Goal: Task Accomplishment & Management: Use online tool/utility

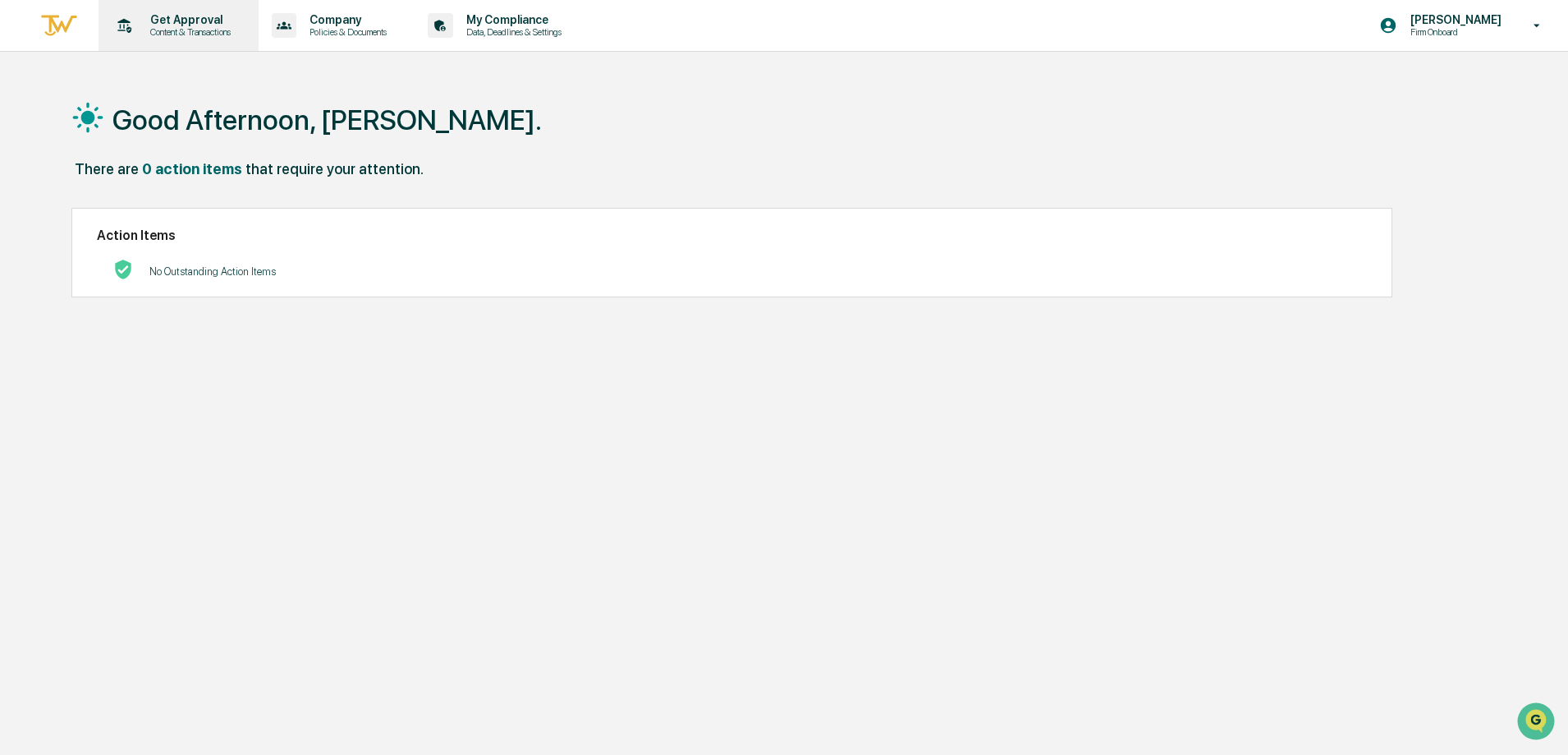
click at [185, 29] on p "Content & Transactions" at bounding box center [188, 32] width 102 height 12
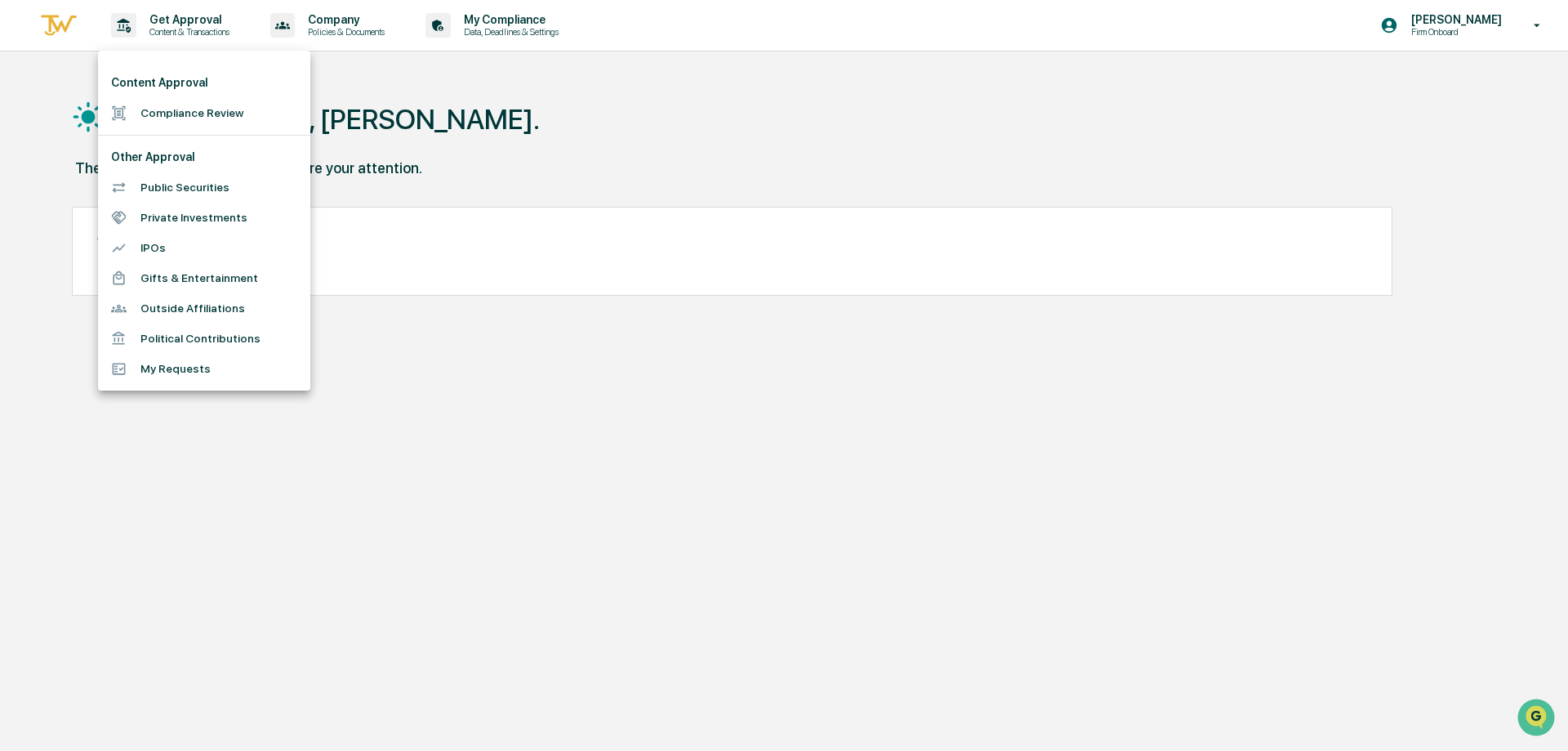
click at [203, 114] on li "Compliance Review" at bounding box center [204, 113] width 213 height 31
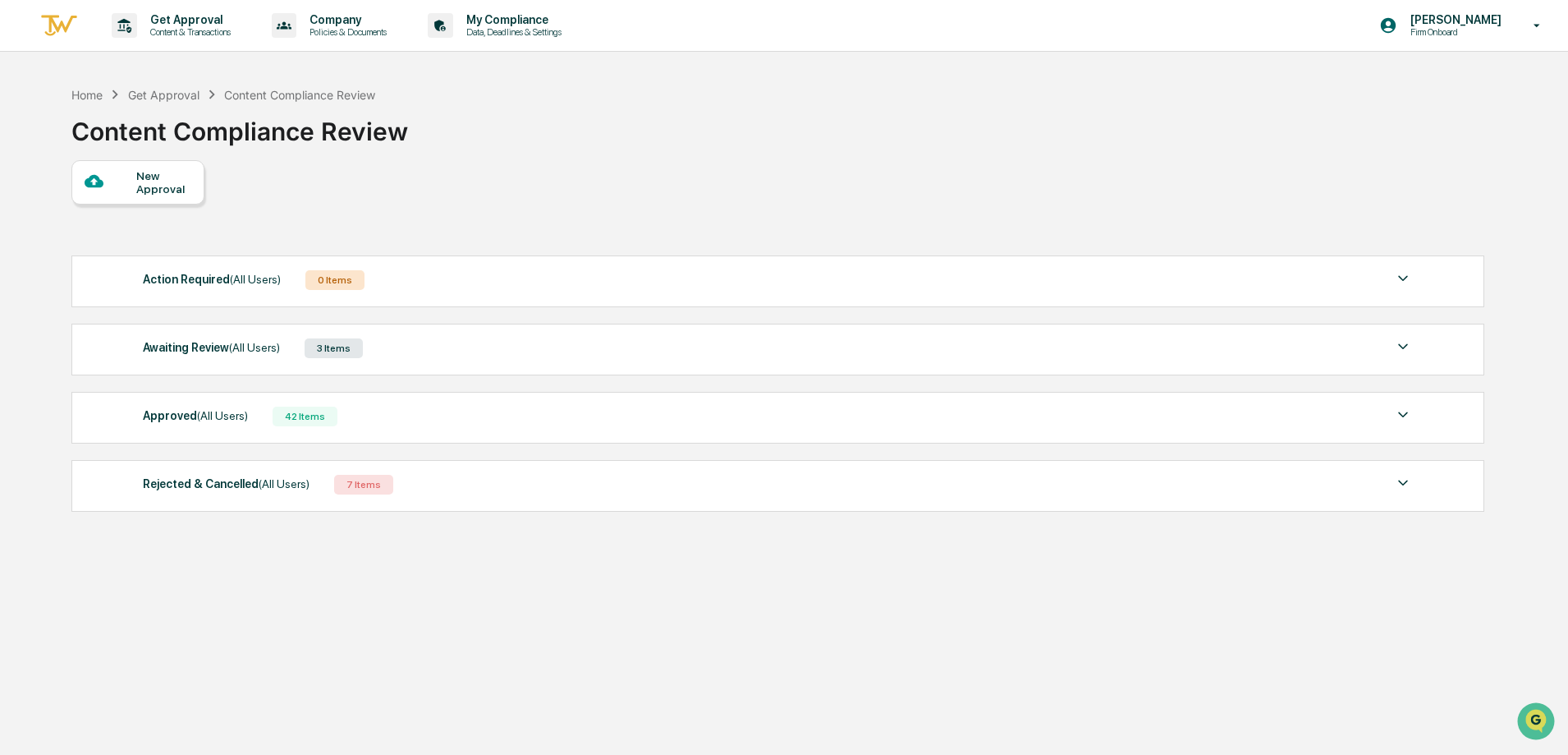
click at [208, 345] on div "Awaiting Review (All Users)" at bounding box center [211, 348] width 137 height 21
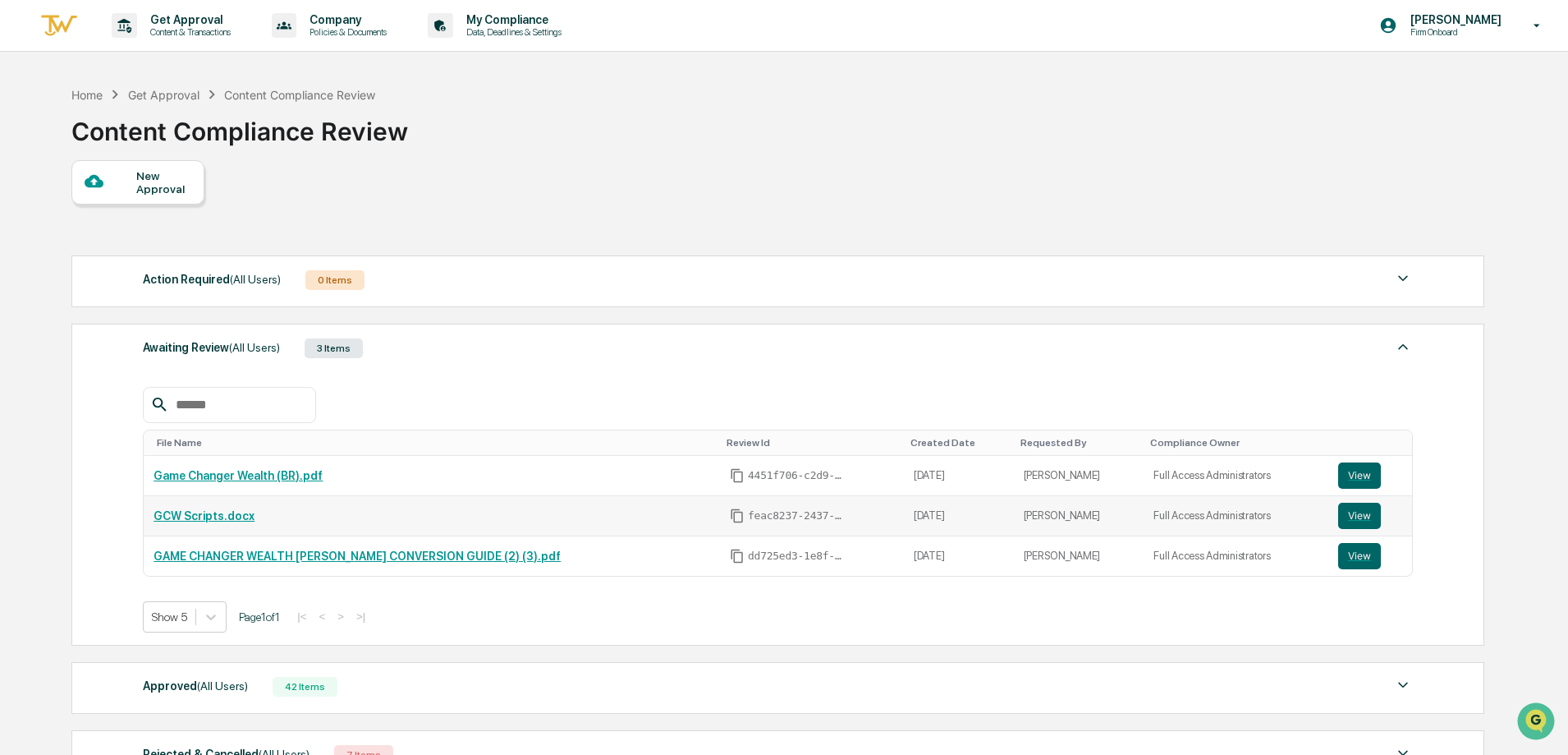
scroll to position [165, 0]
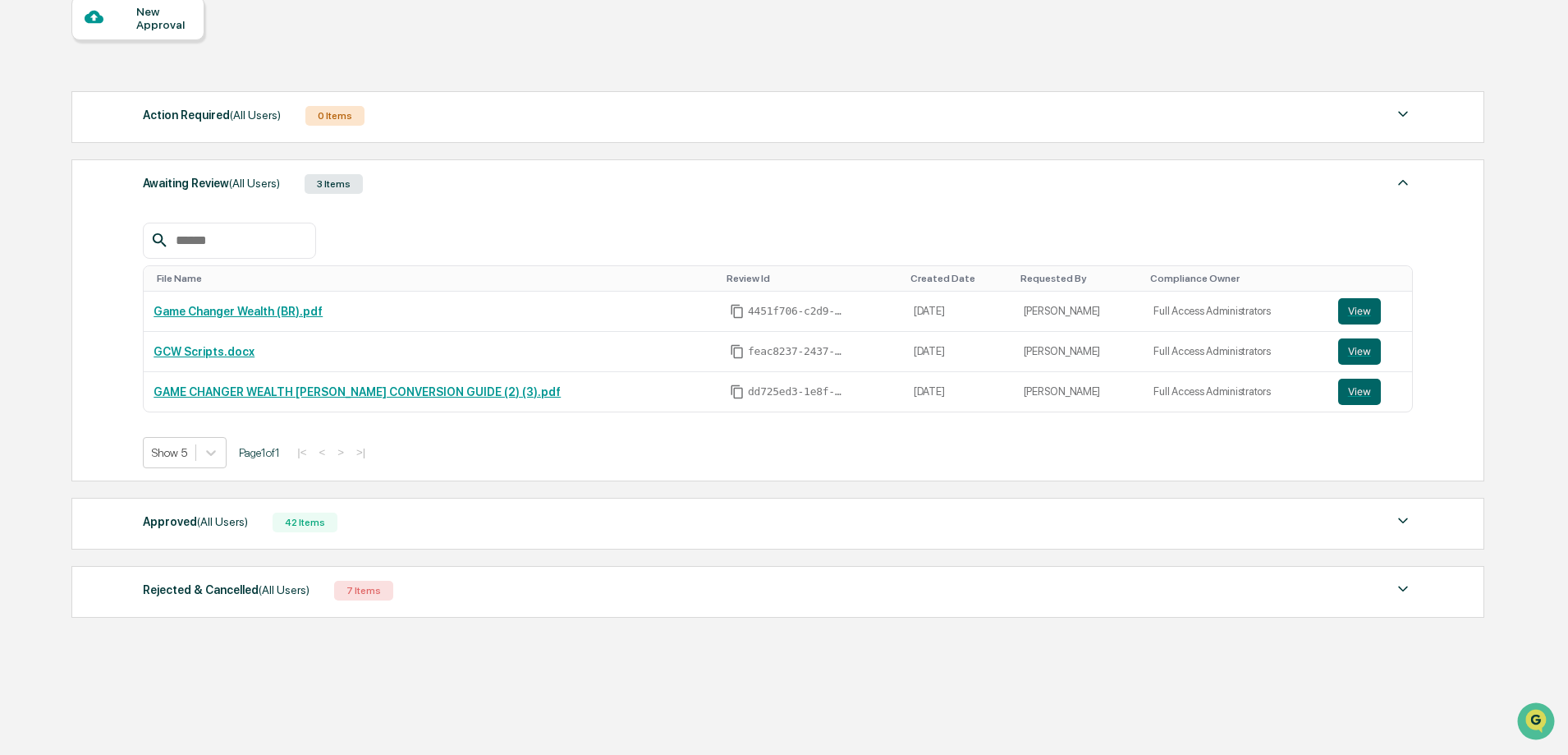
click at [197, 515] on span "(All Users)" at bounding box center [222, 522] width 51 height 13
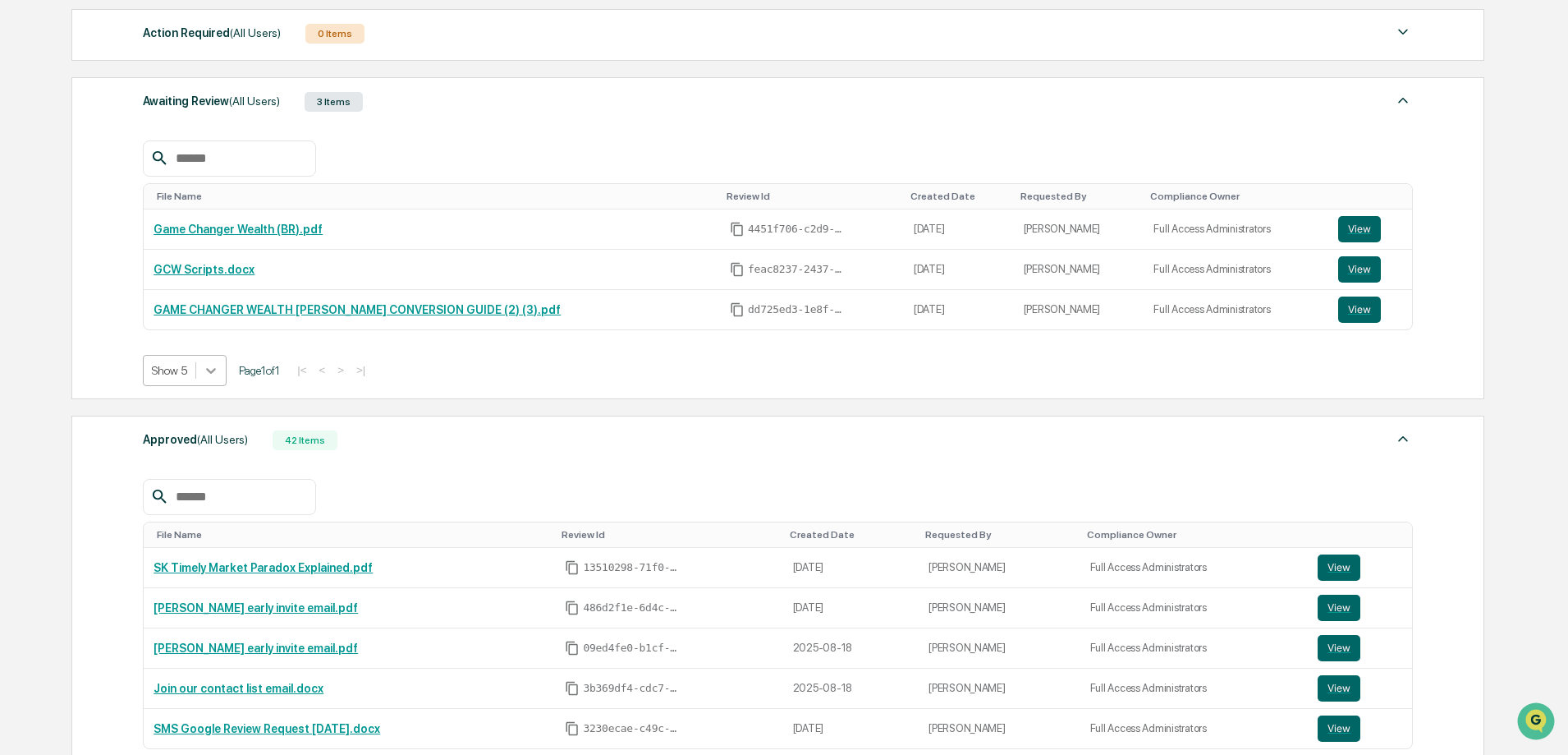
scroll to position [410, 0]
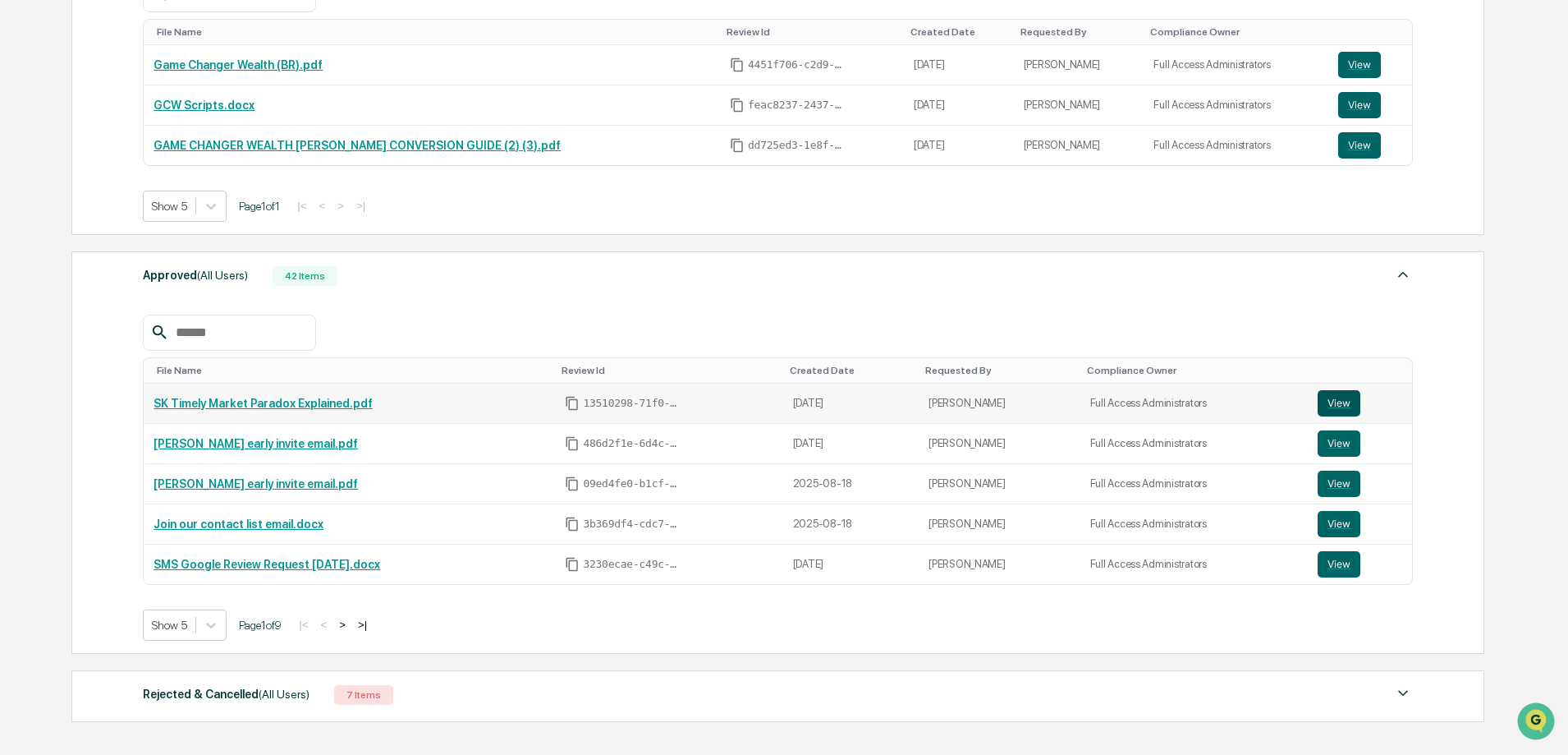
click at [1339, 404] on button "View" at bounding box center [1338, 403] width 42 height 26
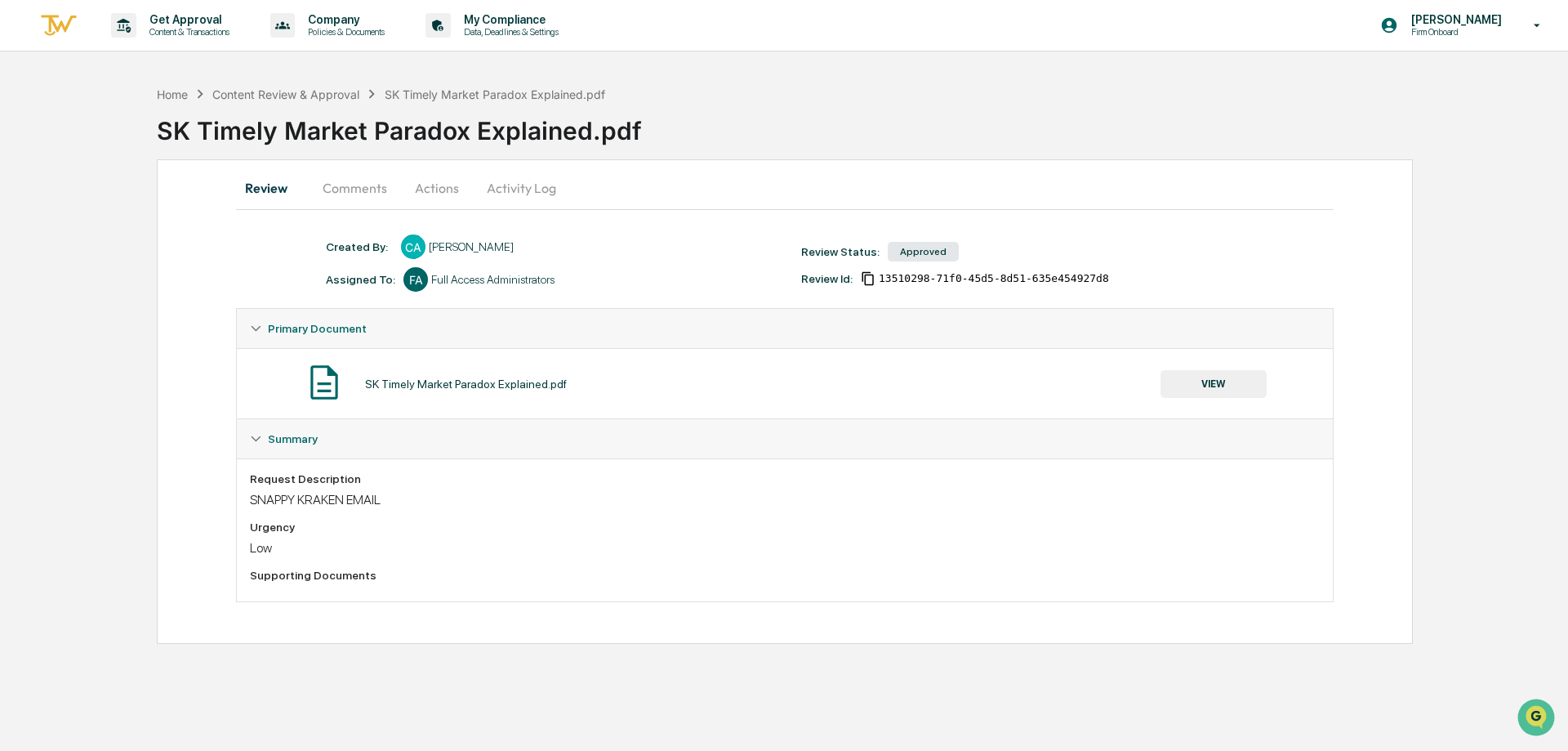
click at [1211, 387] on button "VIEW" at bounding box center [1214, 383] width 106 height 28
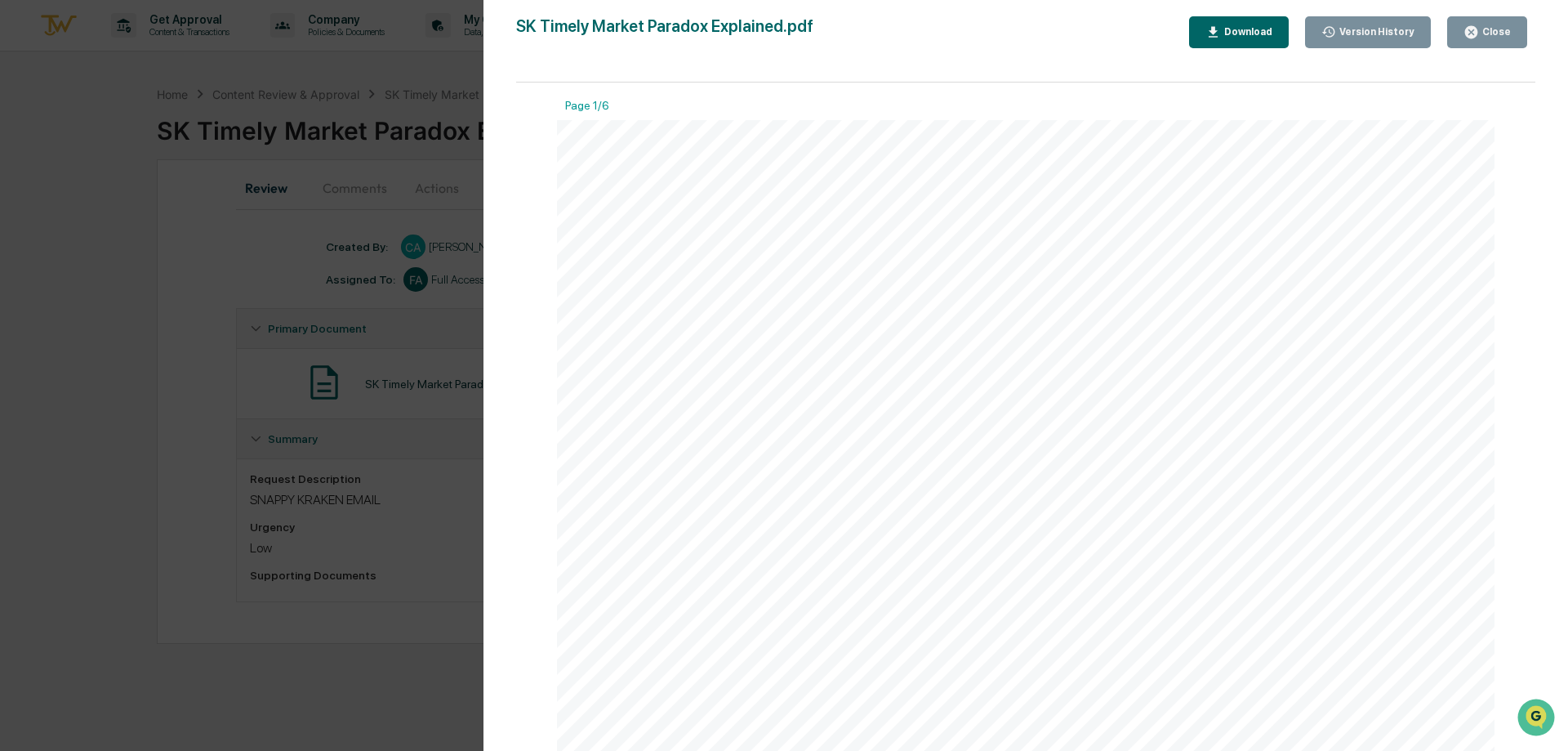
click at [345, 294] on div "Version History [DATE] 06:40 PM [PERSON_NAME] SK Timely Market Paradox Explaine…" at bounding box center [784, 376] width 1568 height 751
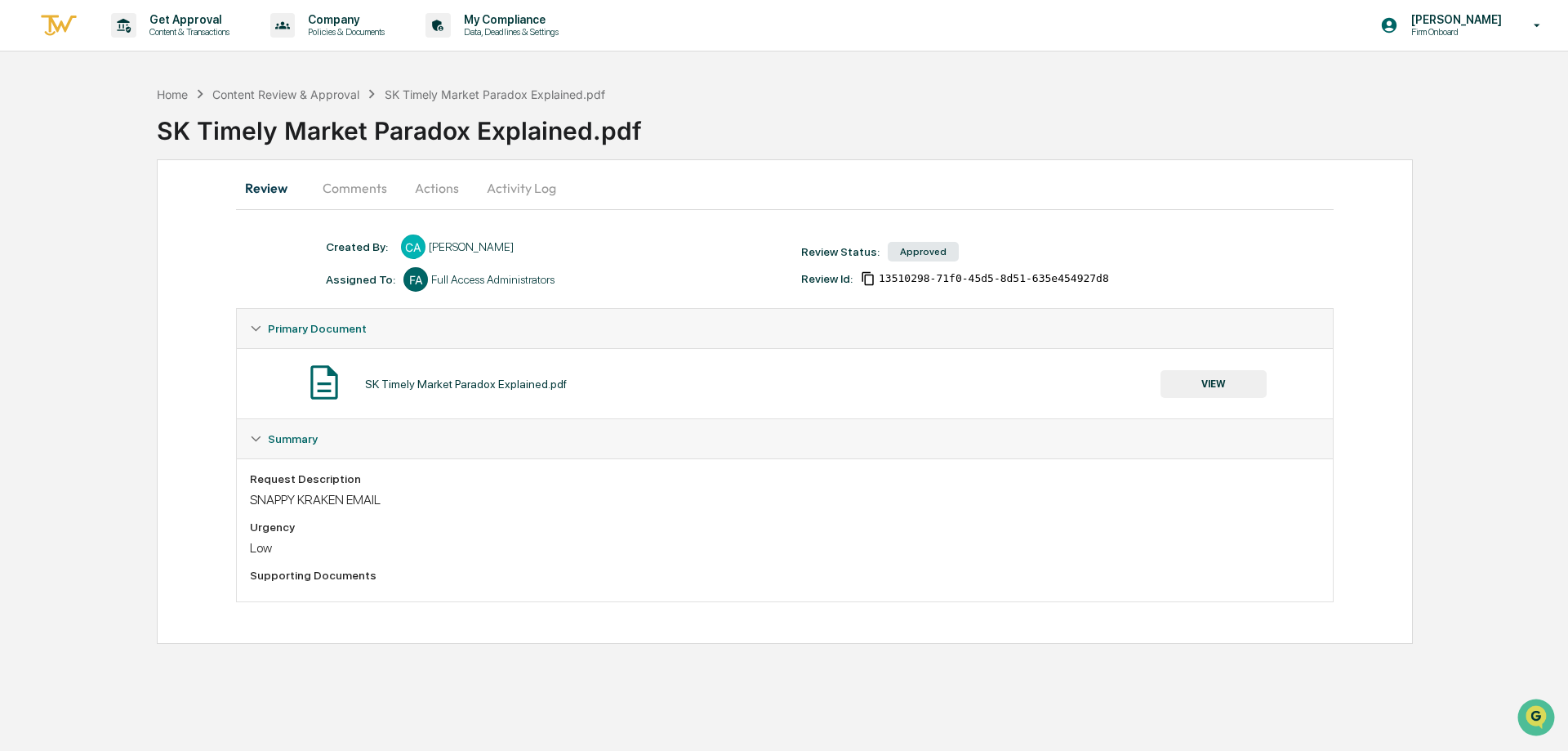
click at [355, 190] on button "Comments" at bounding box center [354, 188] width 91 height 39
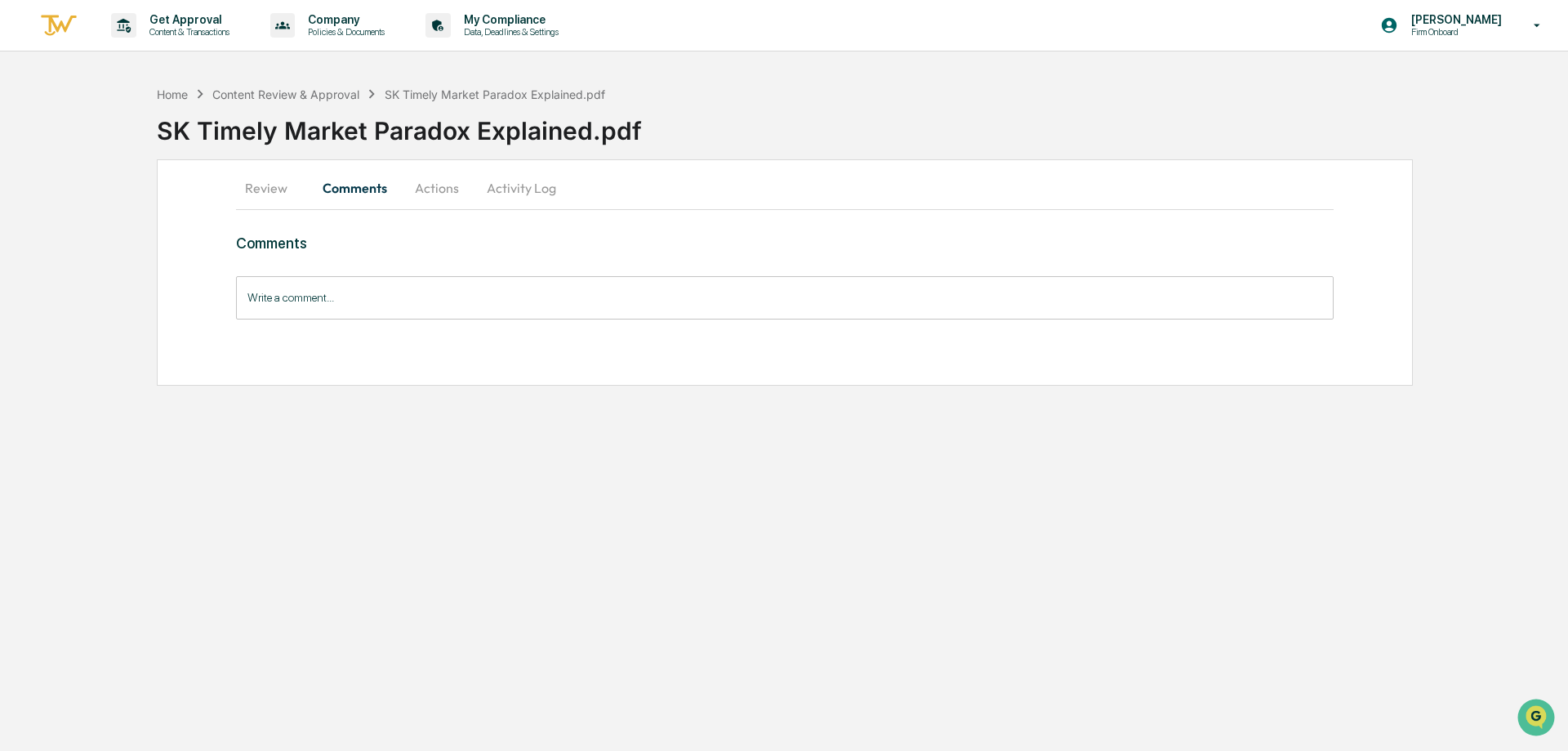
click at [429, 199] on button "Actions" at bounding box center [437, 188] width 74 height 39
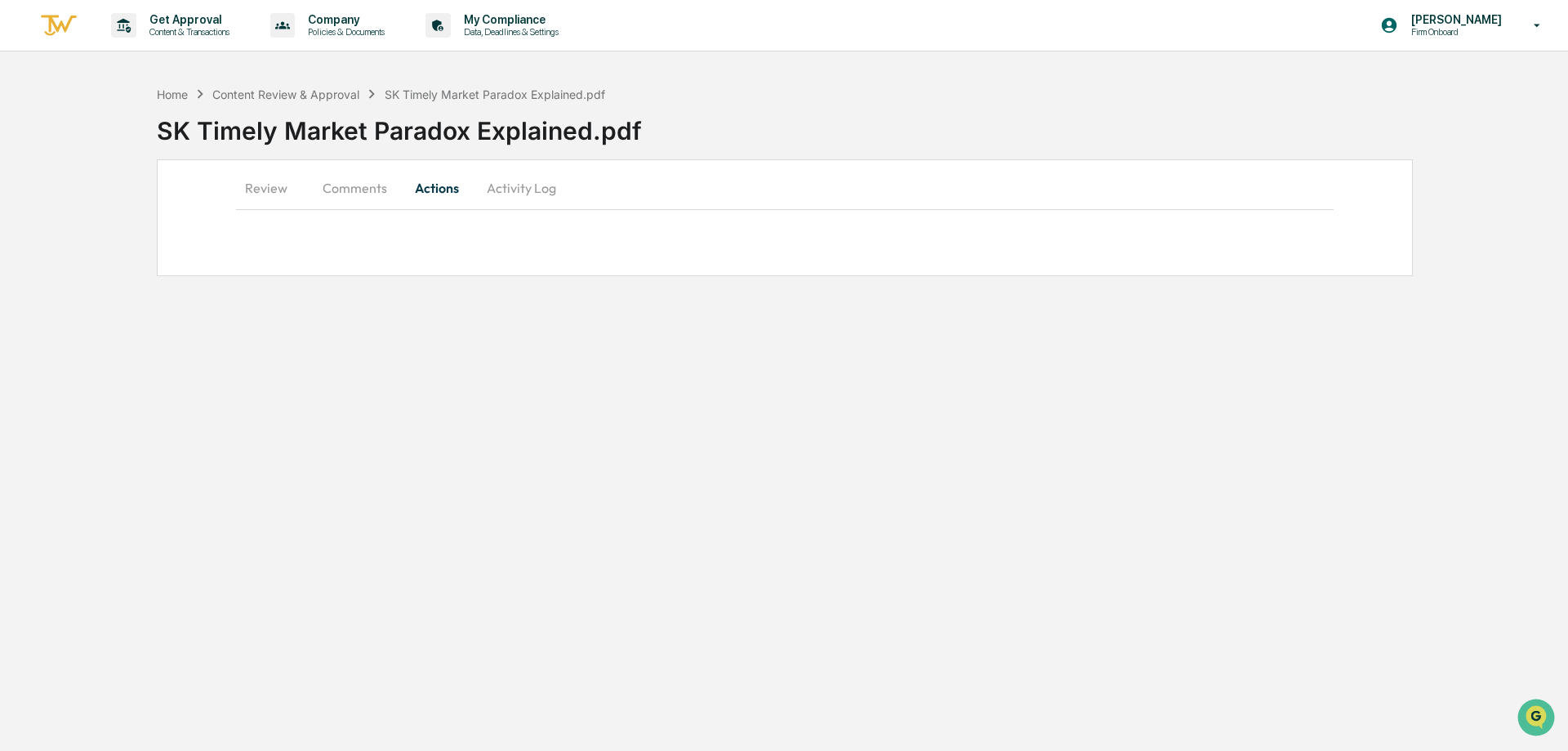
click at [511, 183] on button "Activity Log" at bounding box center [522, 188] width 96 height 39
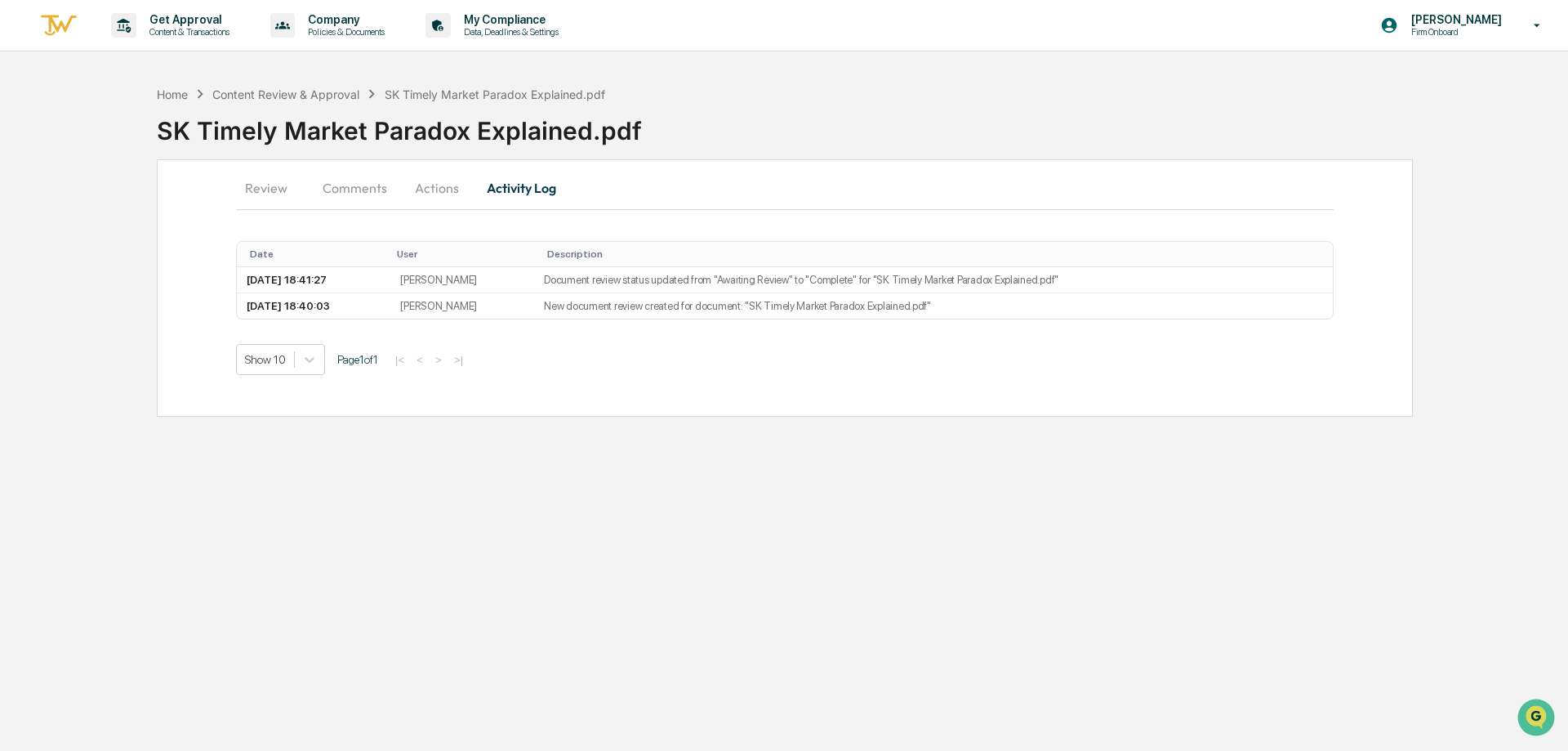
click at [264, 192] on button "Review" at bounding box center [272, 188] width 74 height 39
